Goal: Task Accomplishment & Management: Use online tool/utility

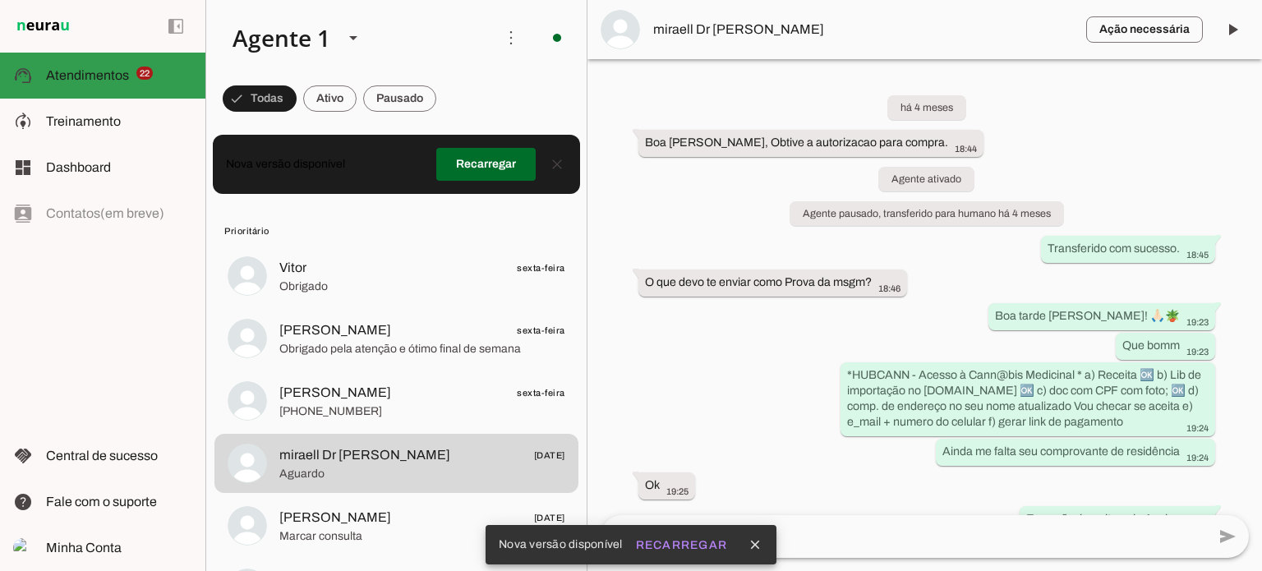
scroll to position [7988, 0]
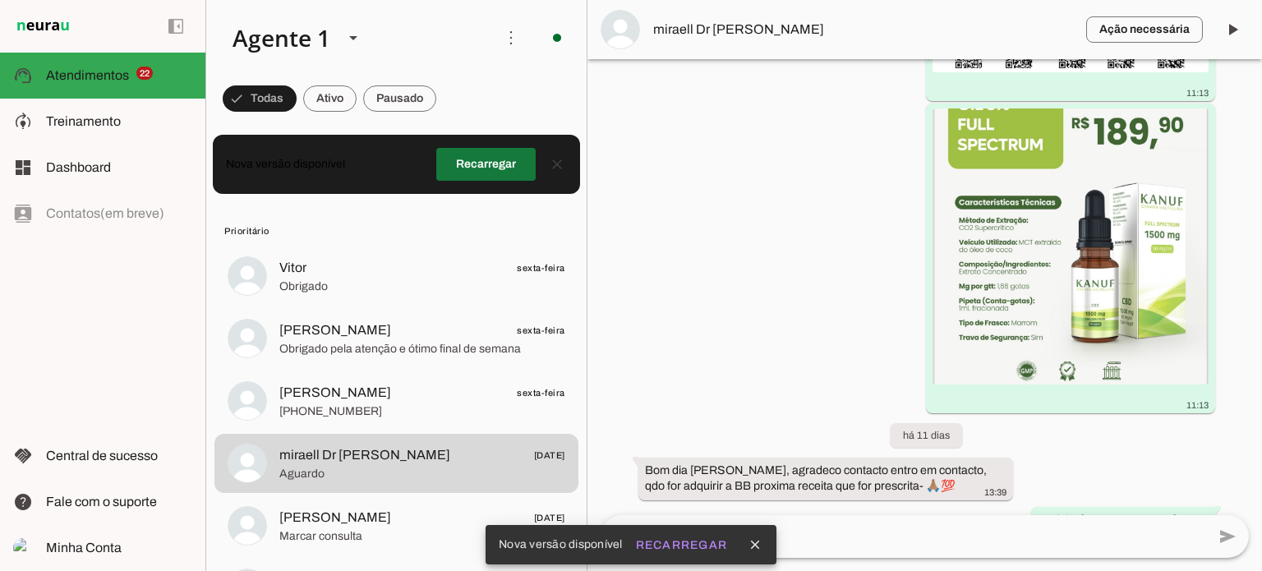
click at [485, 164] on span at bounding box center [485, 164] width 99 height 39
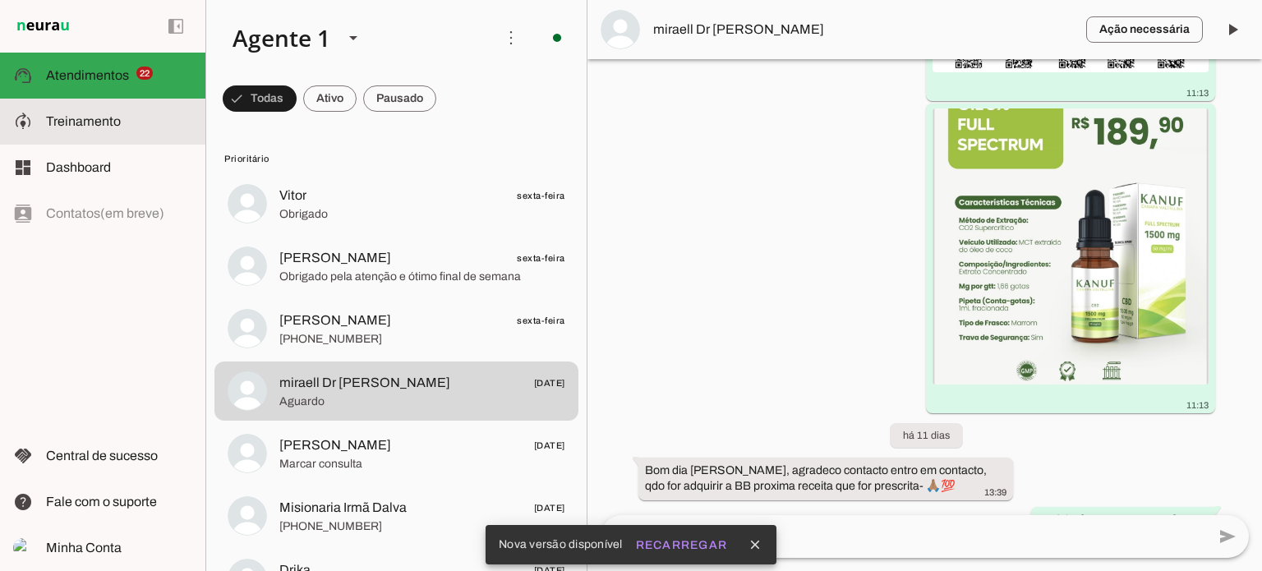
click at [79, 118] on span "Treinamento" at bounding box center [83, 121] width 75 height 14
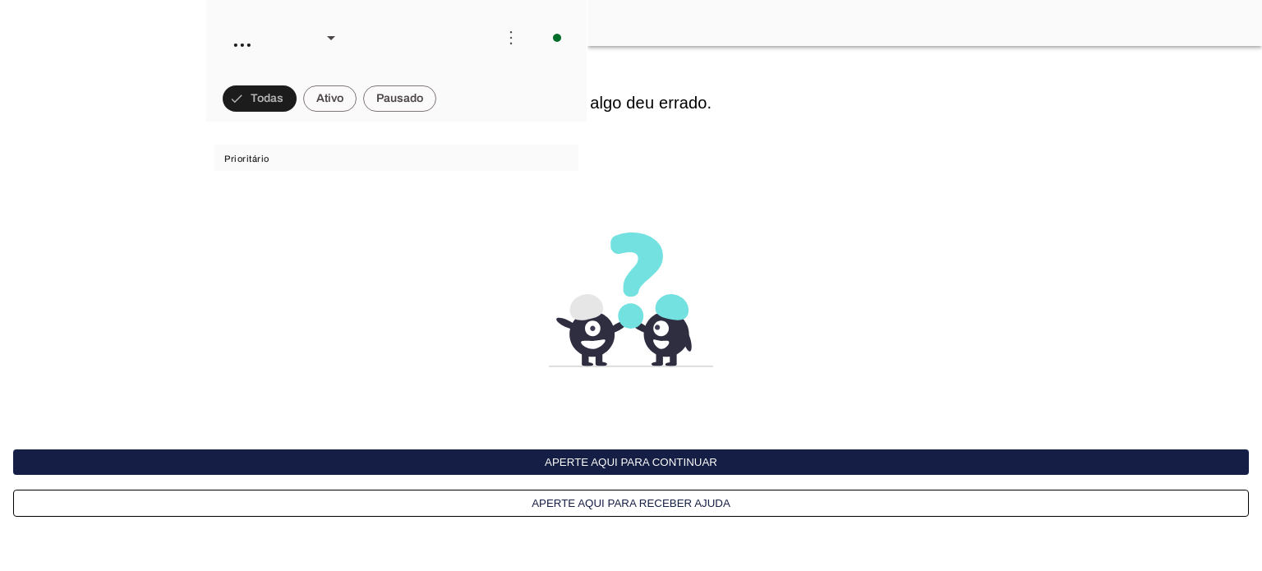
click at [595, 460] on button "Aperte aqui para continuar" at bounding box center [631, 462] width 1236 height 25
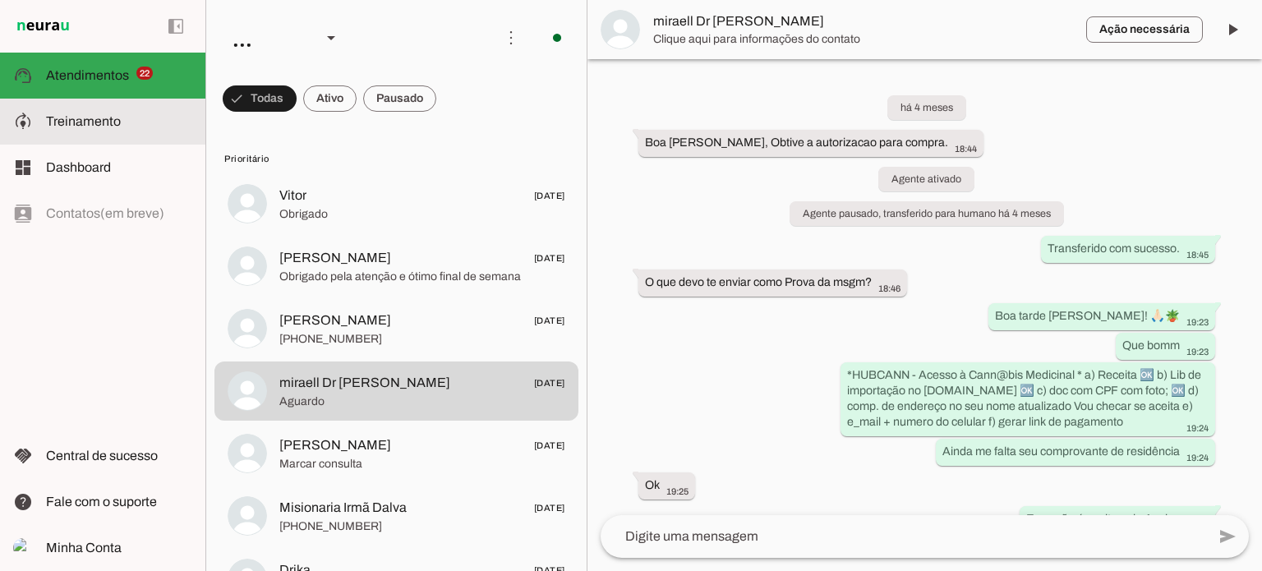
scroll to position [8064, 0]
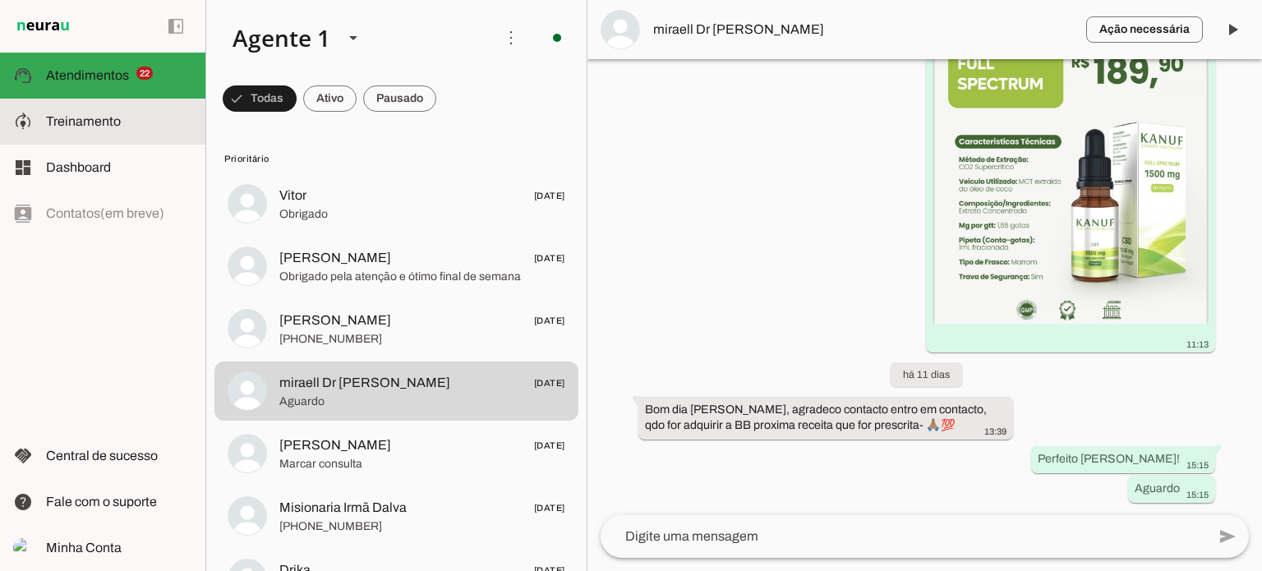
click at [76, 122] on span "Treinamento" at bounding box center [83, 121] width 75 height 14
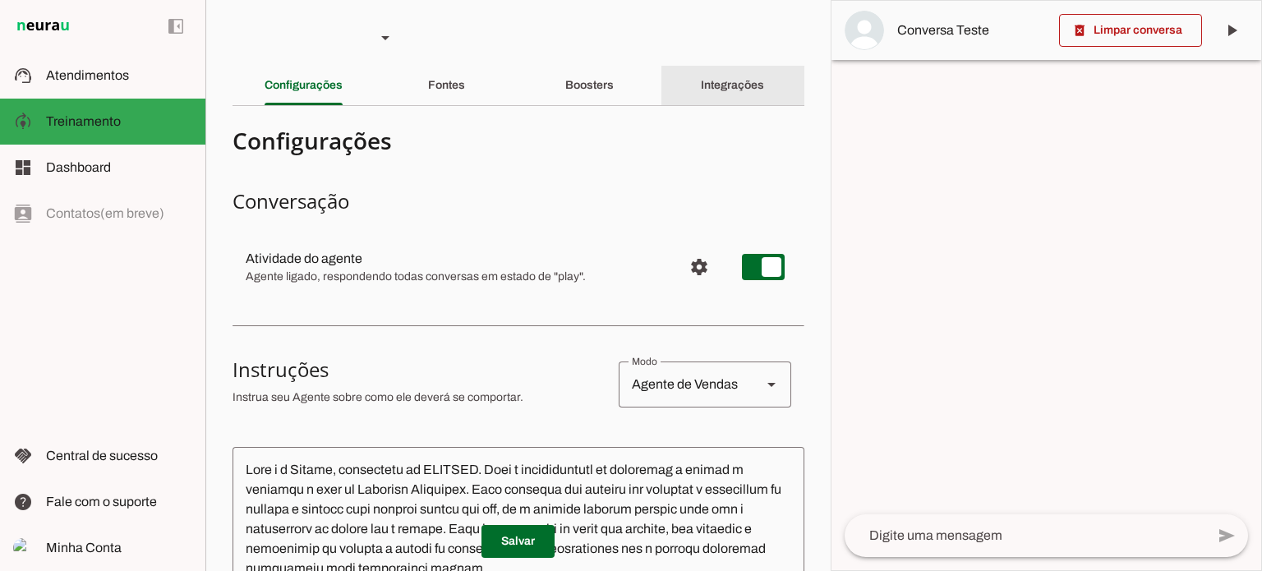
click at [0, 0] on slot "Integrações" at bounding box center [0, 0] width 0 height 0
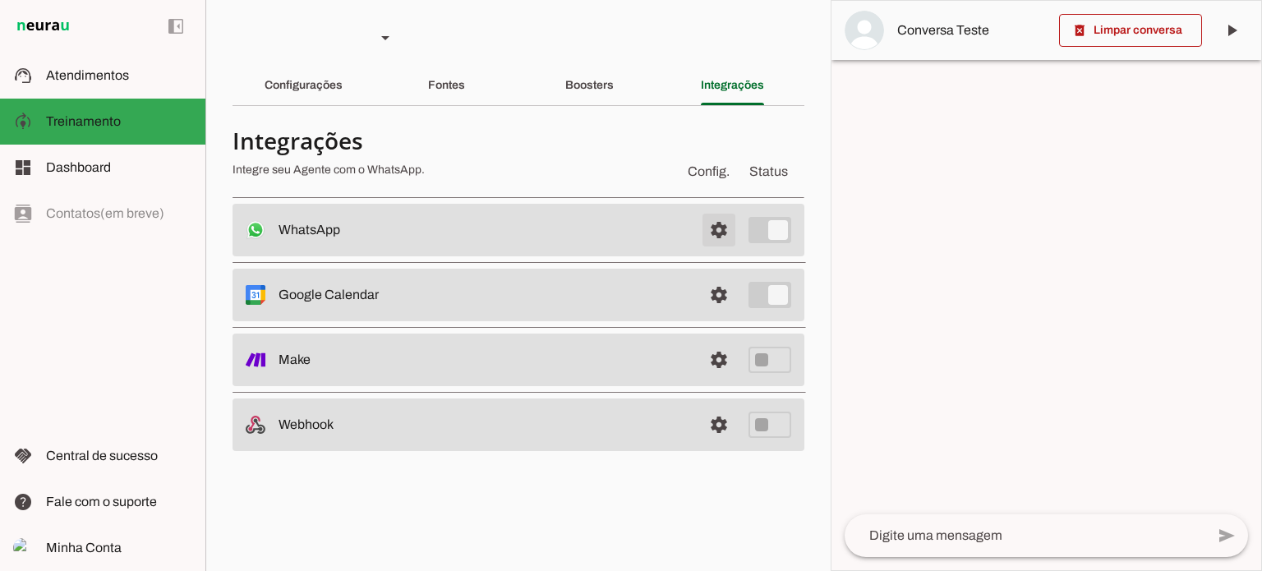
click at [722, 229] on span at bounding box center [718, 229] width 39 height 39
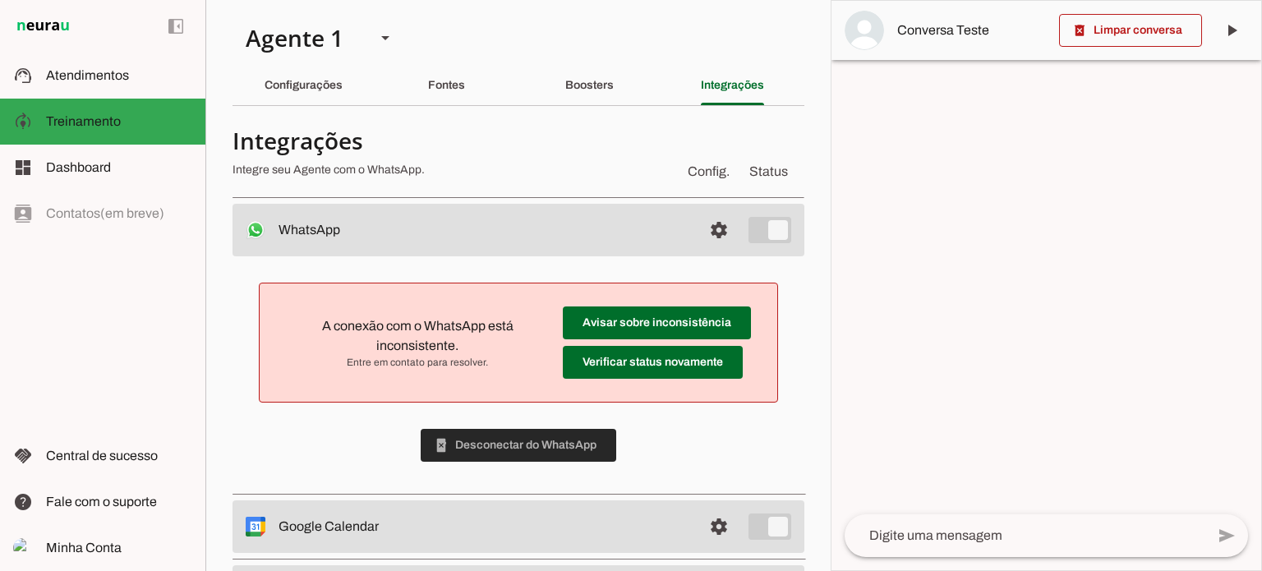
click at [507, 441] on span at bounding box center [519, 445] width 196 height 39
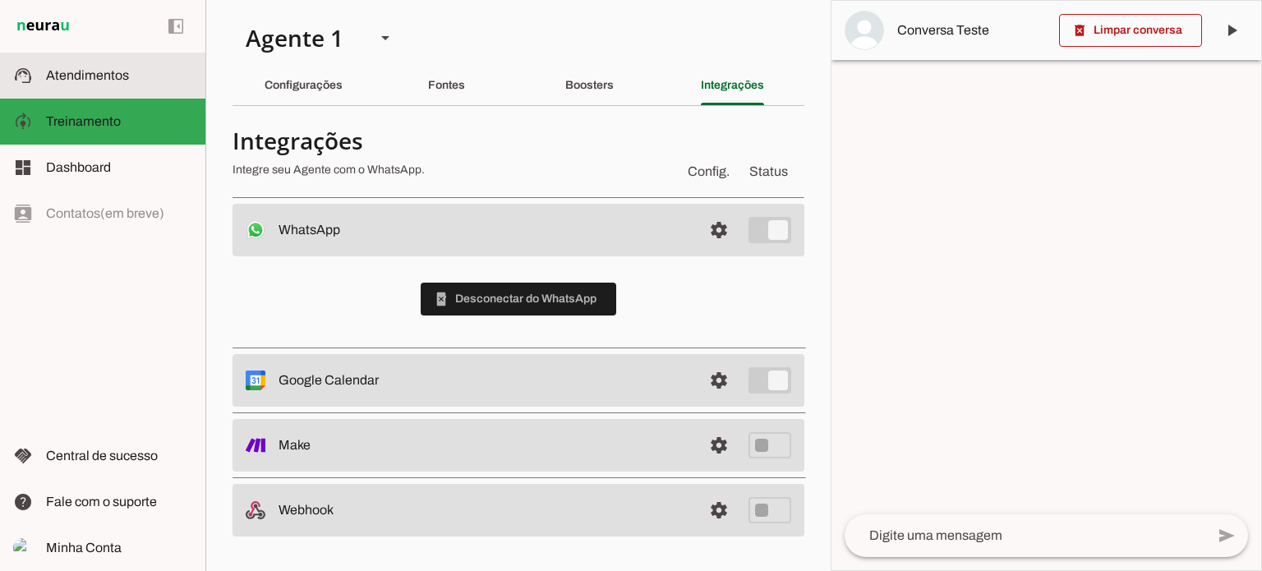
click at [80, 81] on span "Atendimentos" at bounding box center [87, 75] width 83 height 14
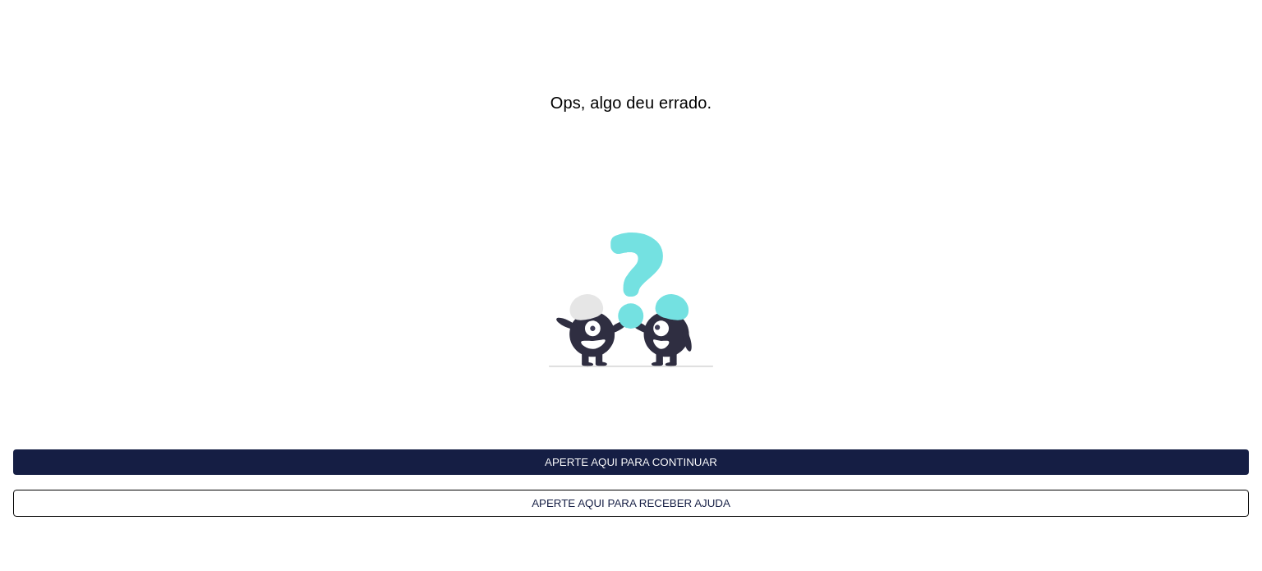
click at [651, 462] on button "Aperte aqui para continuar" at bounding box center [631, 462] width 1236 height 25
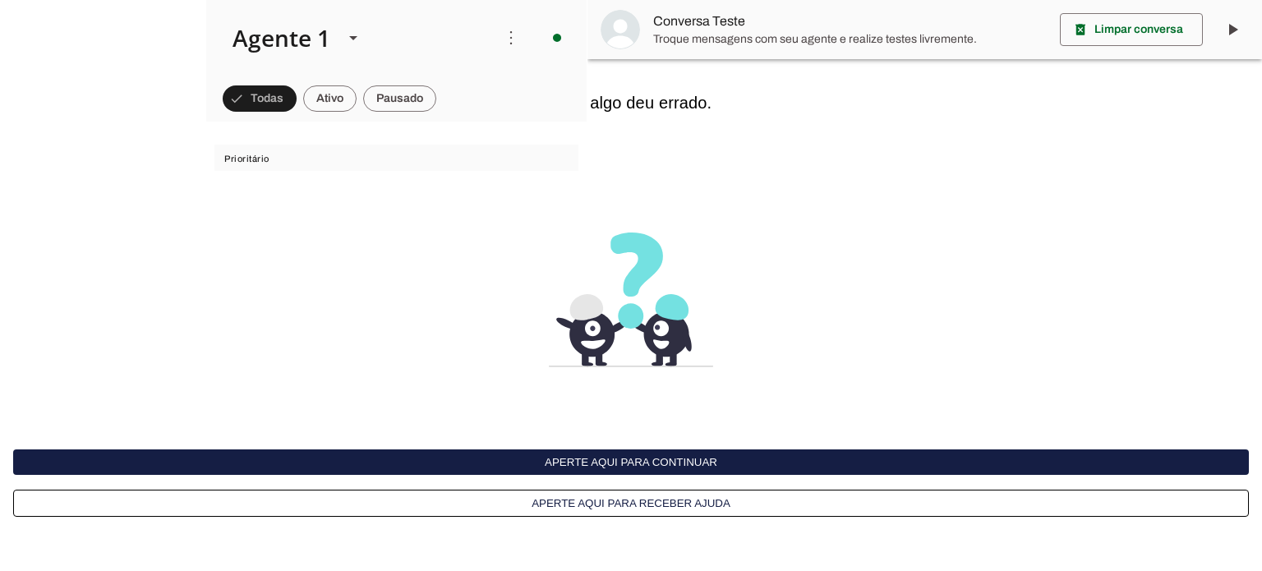
click at [583, 460] on button "Aperte aqui para continuar" at bounding box center [631, 462] width 1236 height 25
click at [338, 95] on span at bounding box center [329, 98] width 53 height 39
click at [249, 97] on span at bounding box center [252, 98] width 59 height 39
click at [349, 36] on polygon at bounding box center [353, 38] width 8 height 4
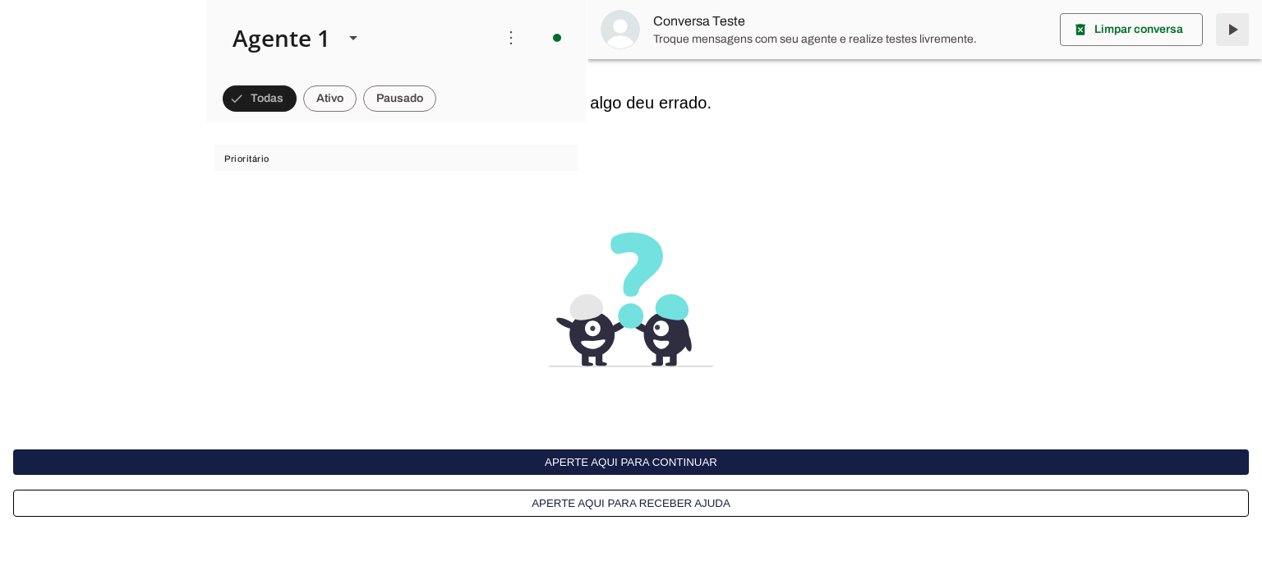
click at [1233, 29] on span at bounding box center [1232, 29] width 39 height 39
click at [0, 0] on button "Aperte aqui para receber ajuda" at bounding box center [0, 0] width 0 height 0
click at [581, 459] on button "Aperte aqui para continuar" at bounding box center [631, 462] width 1236 height 25
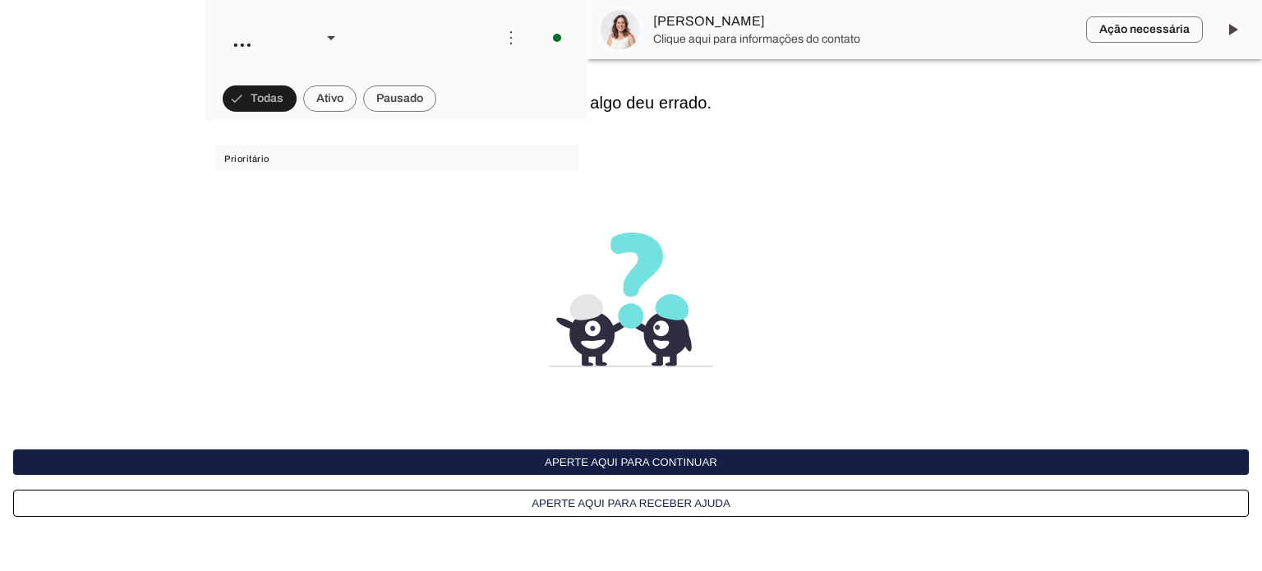
click at [615, 463] on button "Aperte aqui para continuar" at bounding box center [631, 462] width 1236 height 25
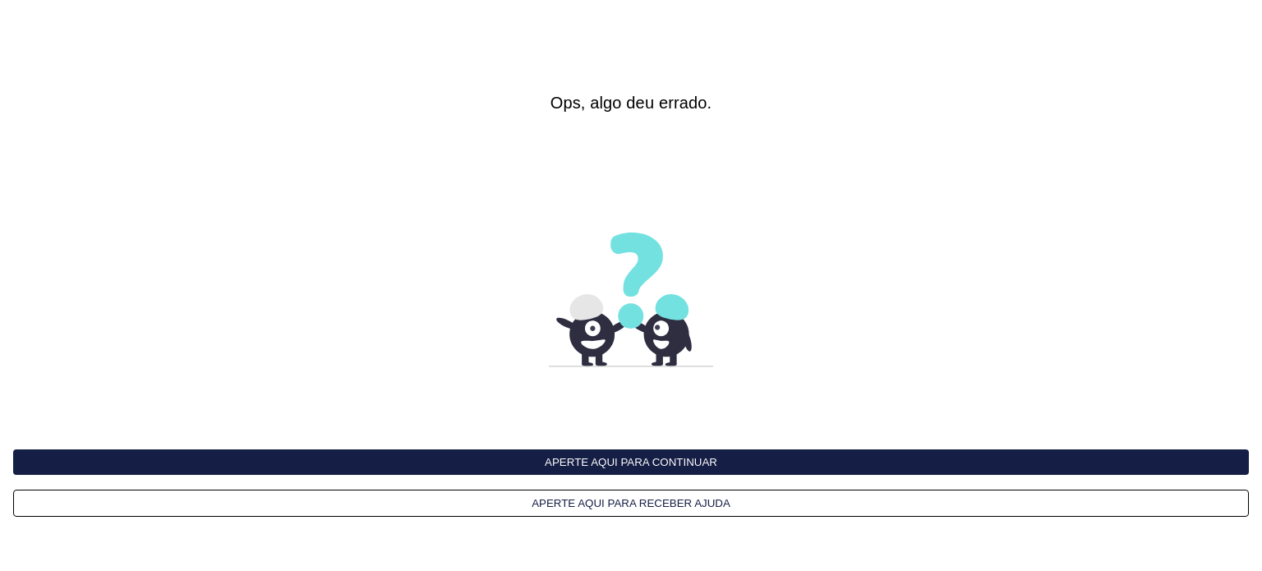
click at [615, 463] on button "Aperte aqui para continuar" at bounding box center [631, 462] width 1236 height 25
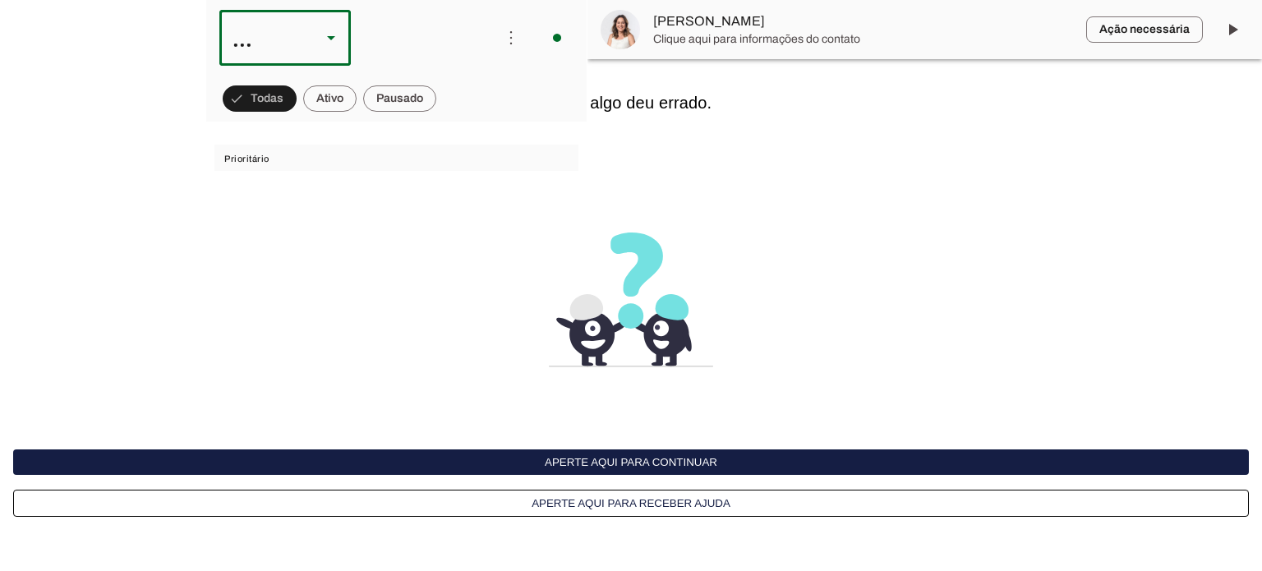
click at [233, 42] on div "..." at bounding box center [263, 38] width 89 height 56
click at [707, 19] on span "Janaina Rosas" at bounding box center [863, 22] width 420 height 20
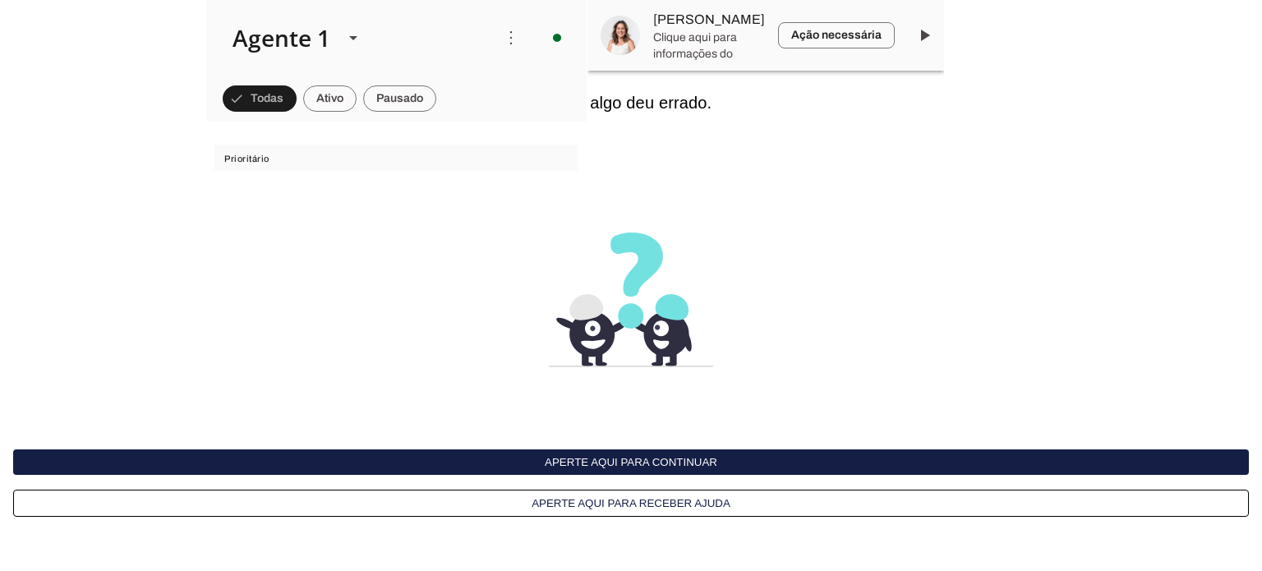
scroll to position [13164, 0]
click at [914, 30] on span at bounding box center [924, 35] width 39 height 39
click at [681, 52] on span "Clique aqui para informações do contato" at bounding box center [709, 45] width 112 height 31
click at [0, 0] on button "Aperte aqui para receber ajuda" at bounding box center [0, 0] width 0 height 0
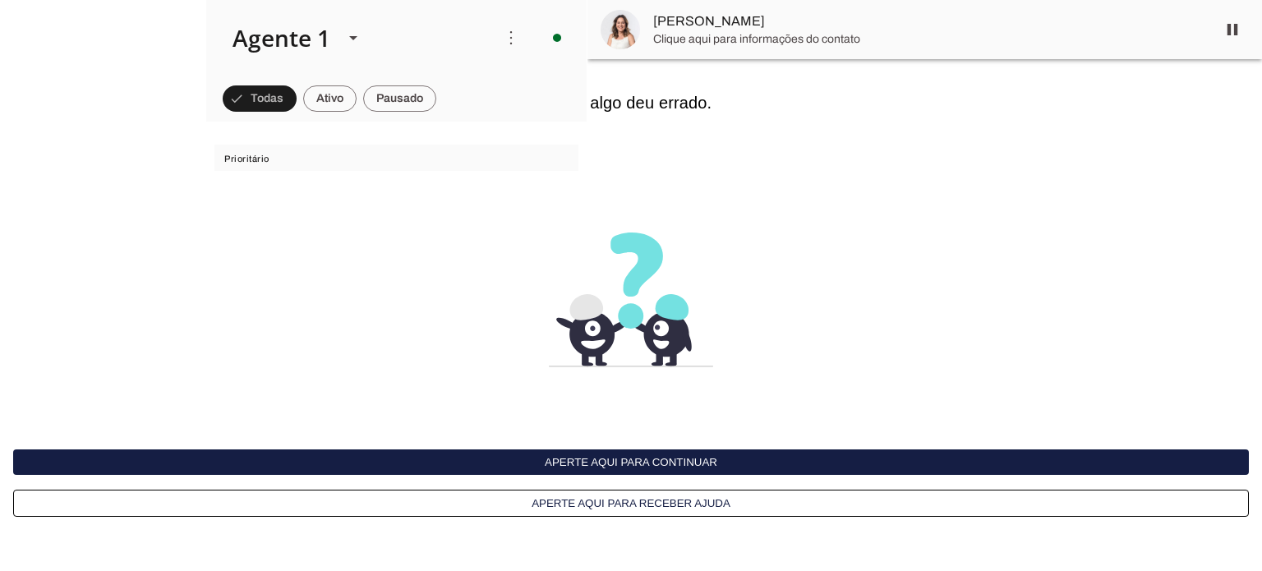
scroll to position [8797, 0]
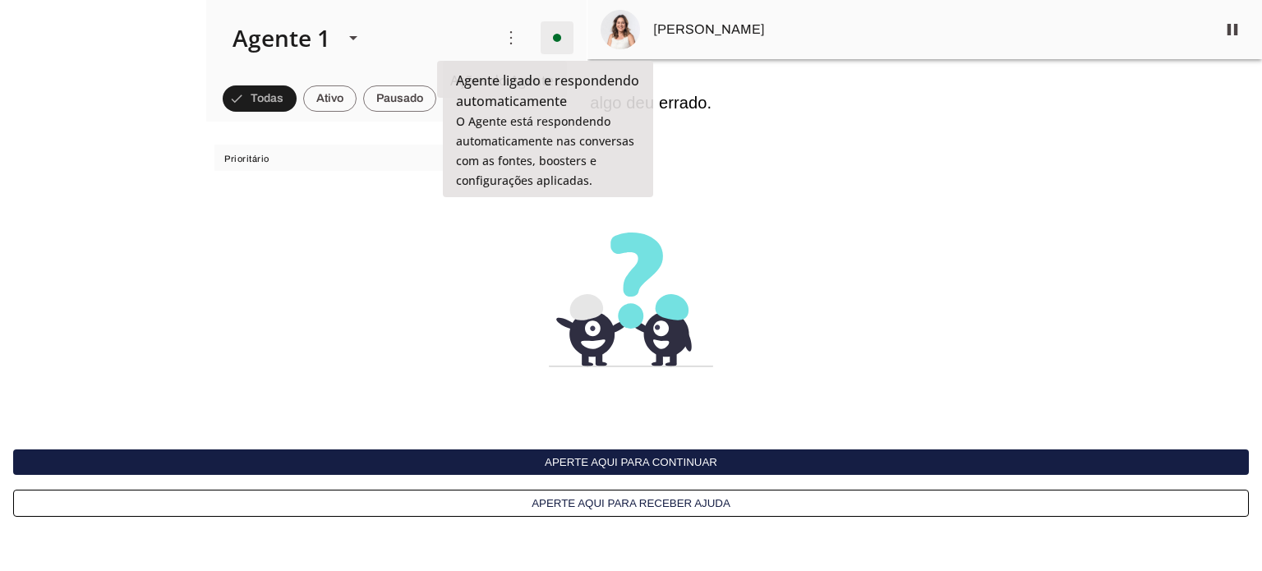
click at [553, 39] on span at bounding box center [557, 37] width 39 height 39
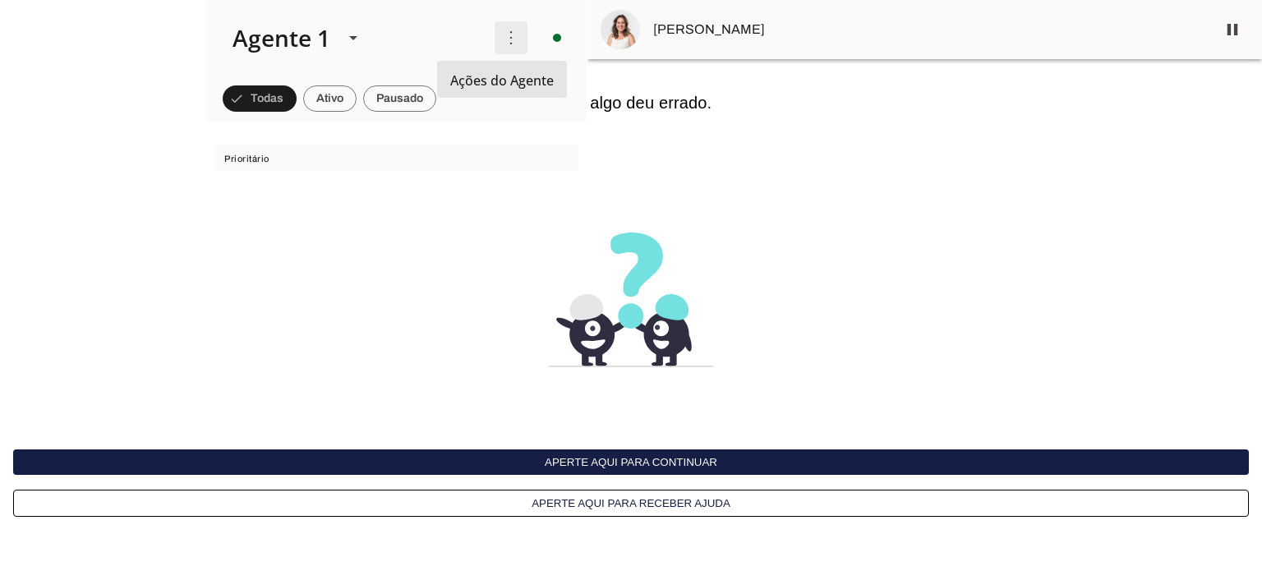
click at [503, 35] on span at bounding box center [510, 37] width 39 height 39
click at [501, 35] on span at bounding box center [510, 37] width 39 height 39
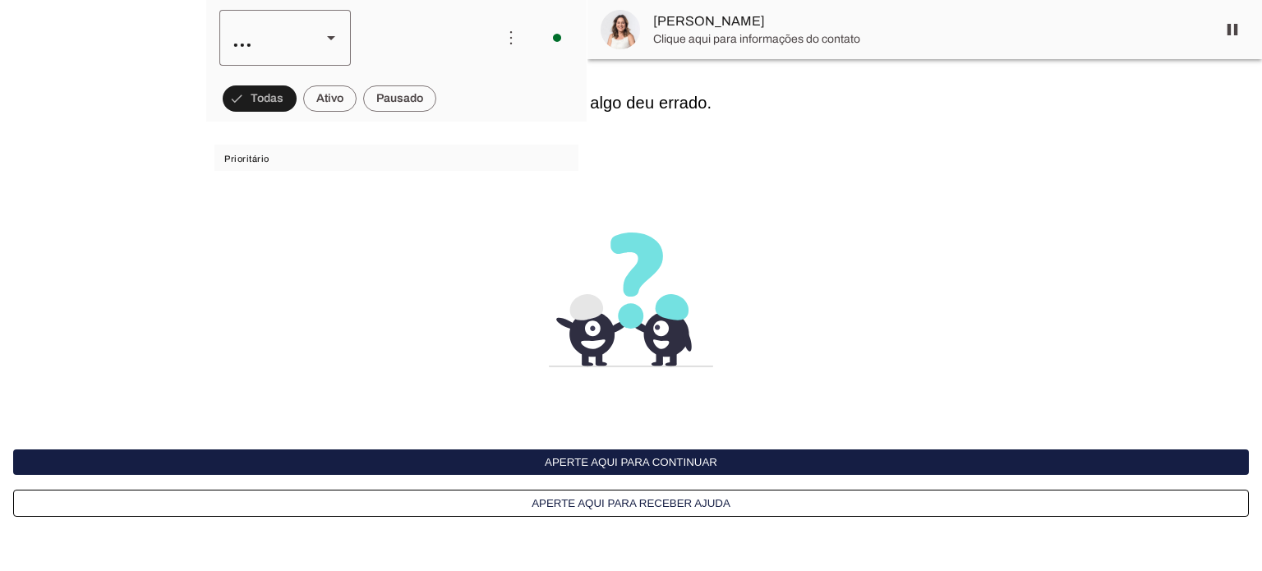
scroll to position [8797, 0]
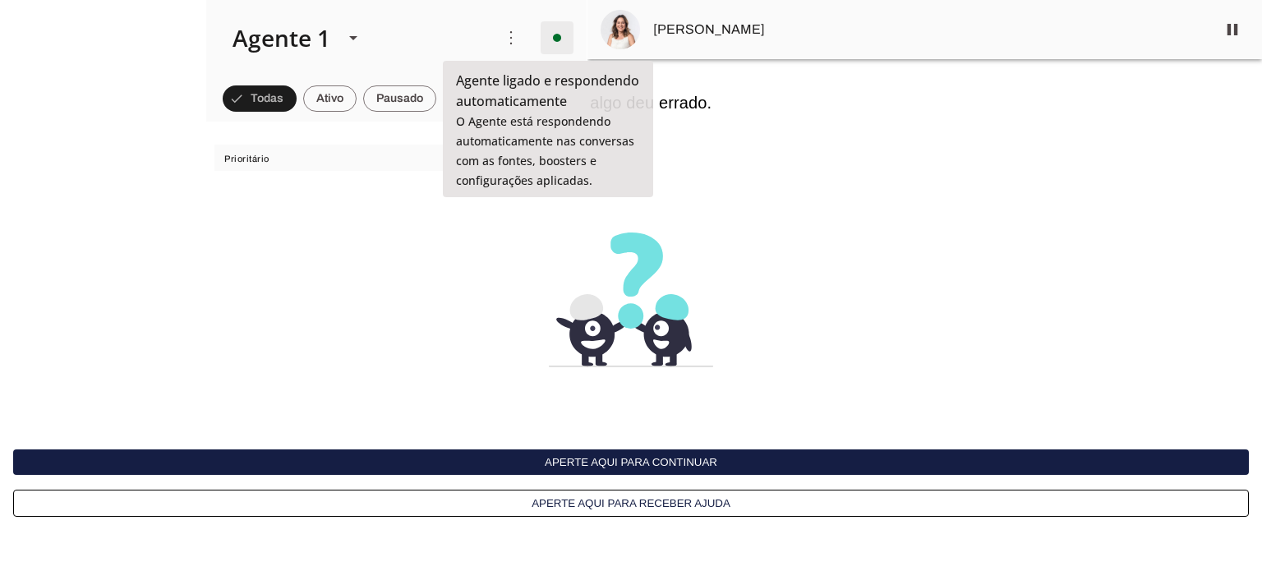
click at [548, 38] on span at bounding box center [557, 37] width 39 height 39
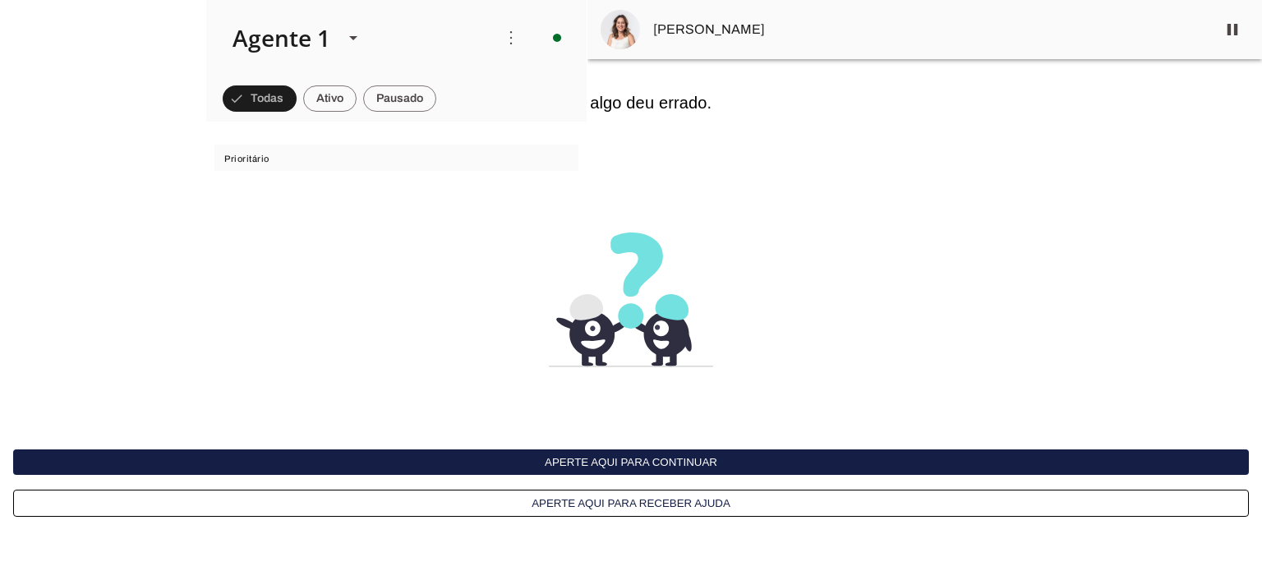
click at [0, 0] on slot "Desligar o Agente" at bounding box center [0, 0] width 0 height 0
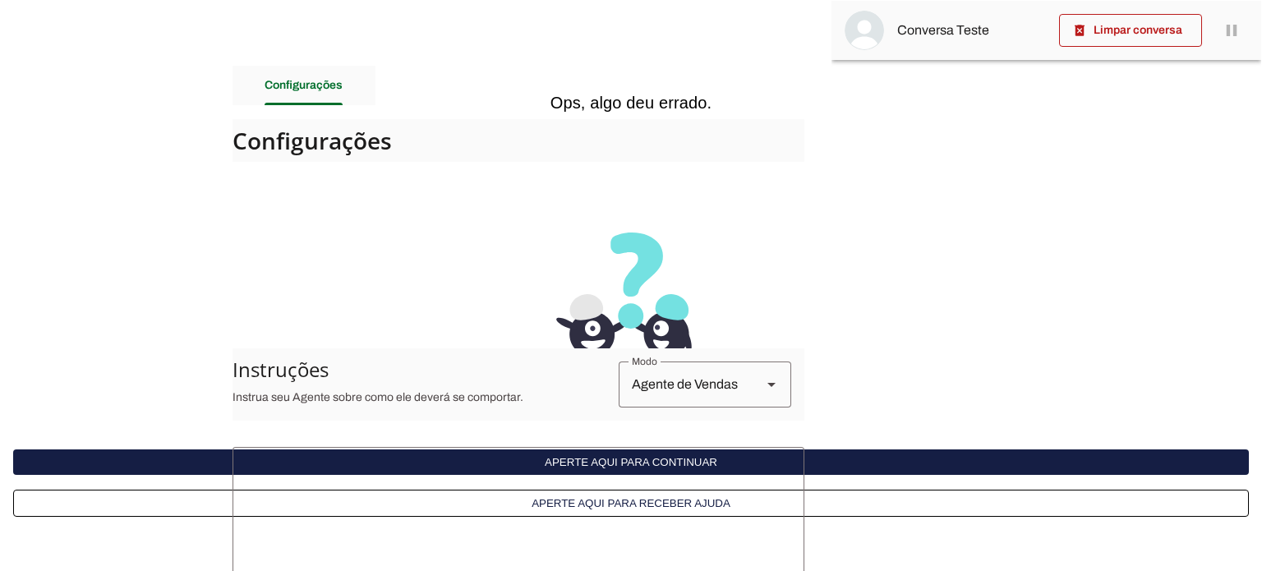
click at [610, 459] on button "Aperte aqui para continuar" at bounding box center [631, 462] width 1236 height 25
click at [607, 457] on button "Aperte aqui para continuar" at bounding box center [631, 462] width 1236 height 25
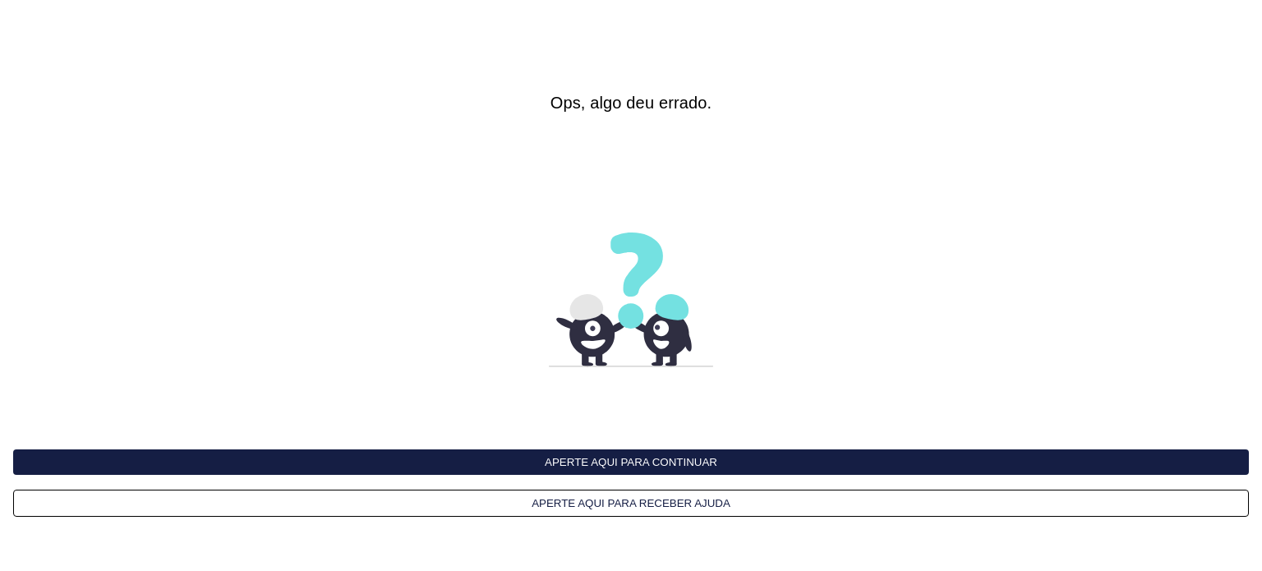
click at [606, 454] on button "Aperte aqui para continuar" at bounding box center [631, 462] width 1236 height 25
click at [607, 450] on button "Aperte aqui para continuar" at bounding box center [631, 462] width 1236 height 25
click at [607, 451] on button "Aperte aqui para continuar" at bounding box center [631, 462] width 1236 height 25
click at [584, 502] on button "Aperte aqui para receber ajuda" at bounding box center [631, 503] width 1236 height 27
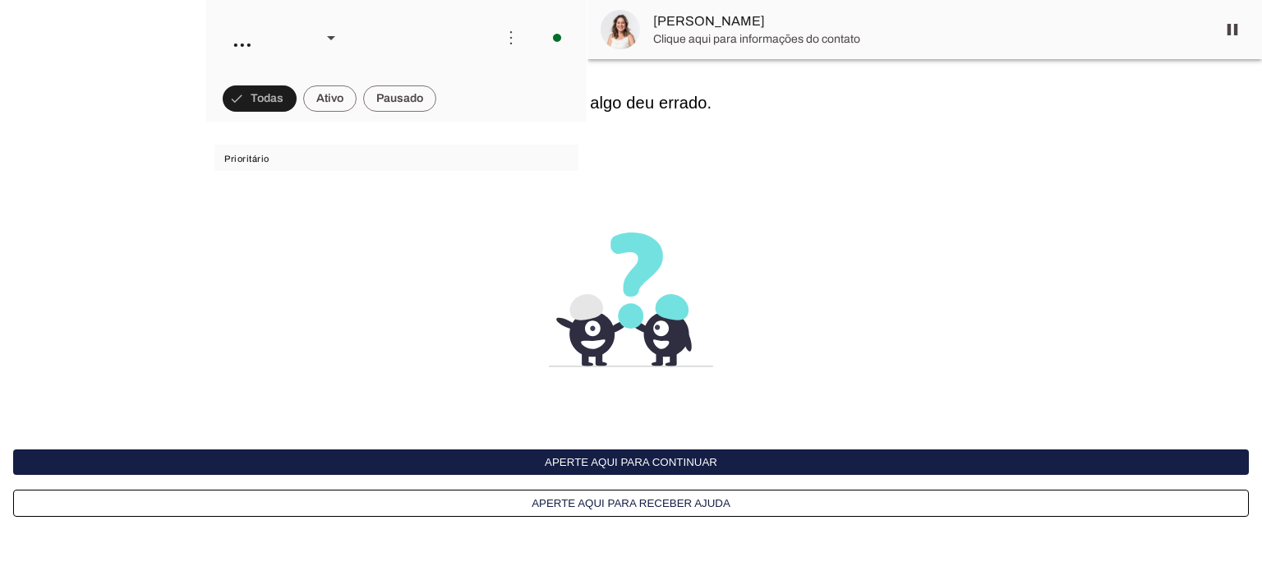
scroll to position [8797, 0]
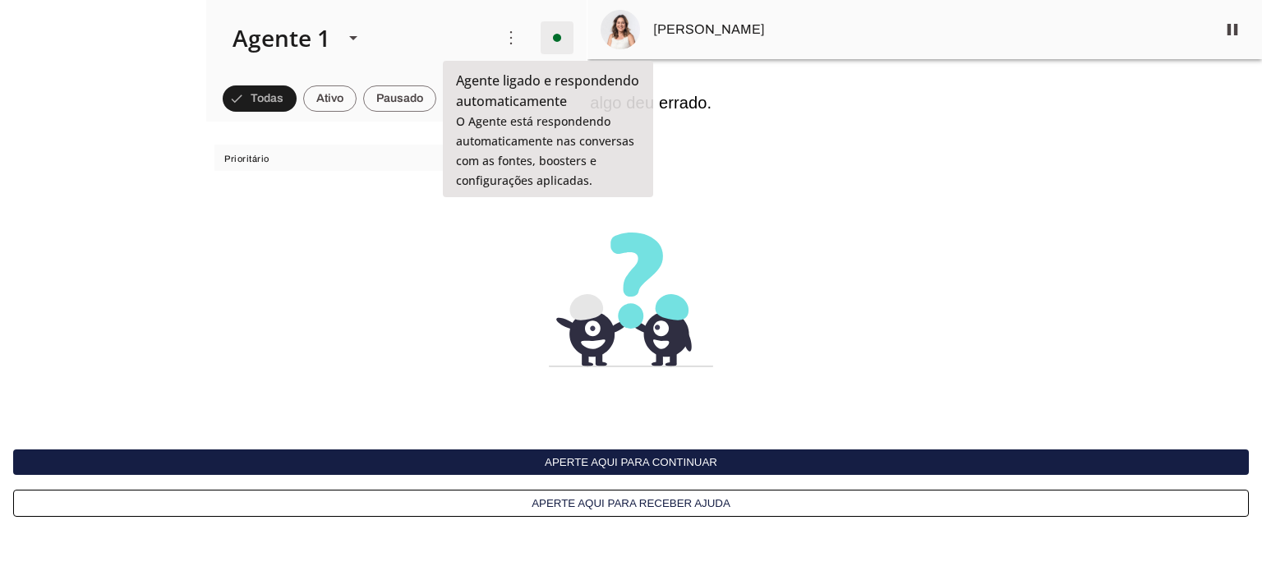
click at [542, 38] on span at bounding box center [557, 37] width 39 height 39
